Goal: Navigation & Orientation: Find specific page/section

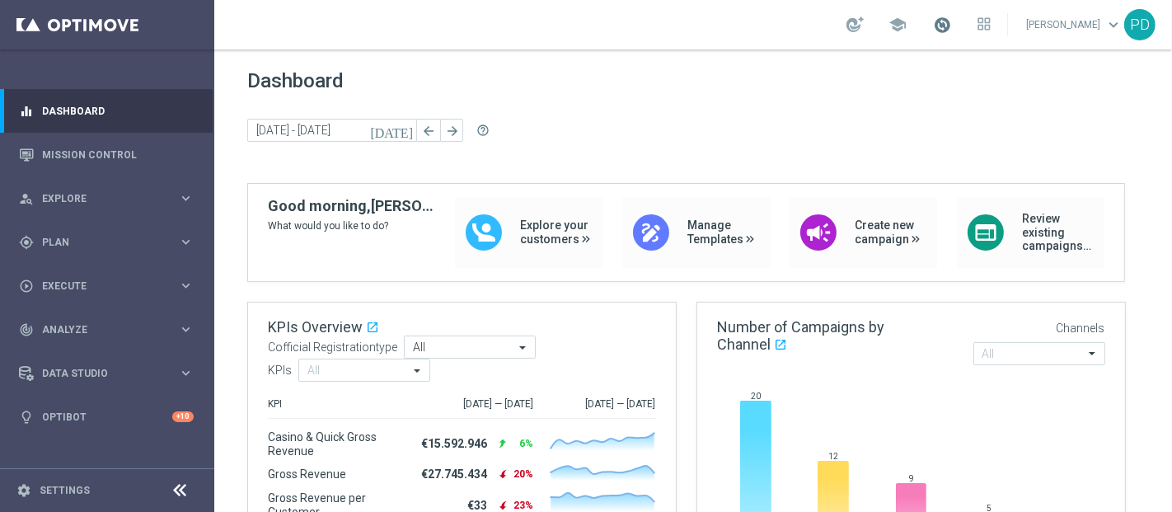
click at [951, 25] on span at bounding box center [942, 25] width 18 height 18
